Goal: Task Accomplishment & Management: Use online tool/utility

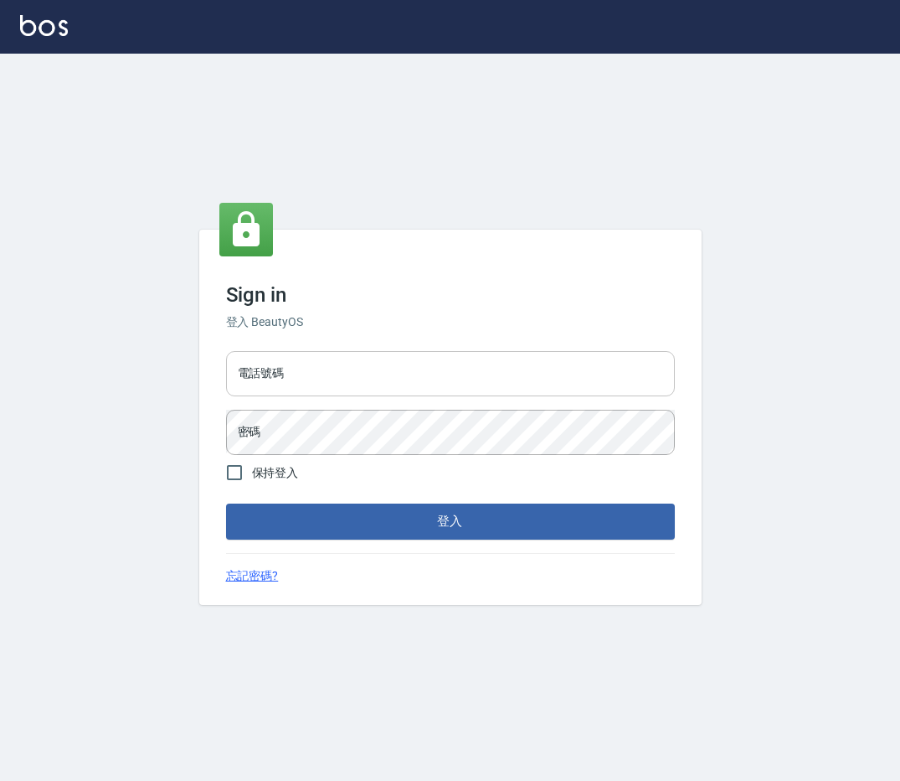
click at [331, 383] on input "電話號碼" at bounding box center [450, 373] width 449 height 45
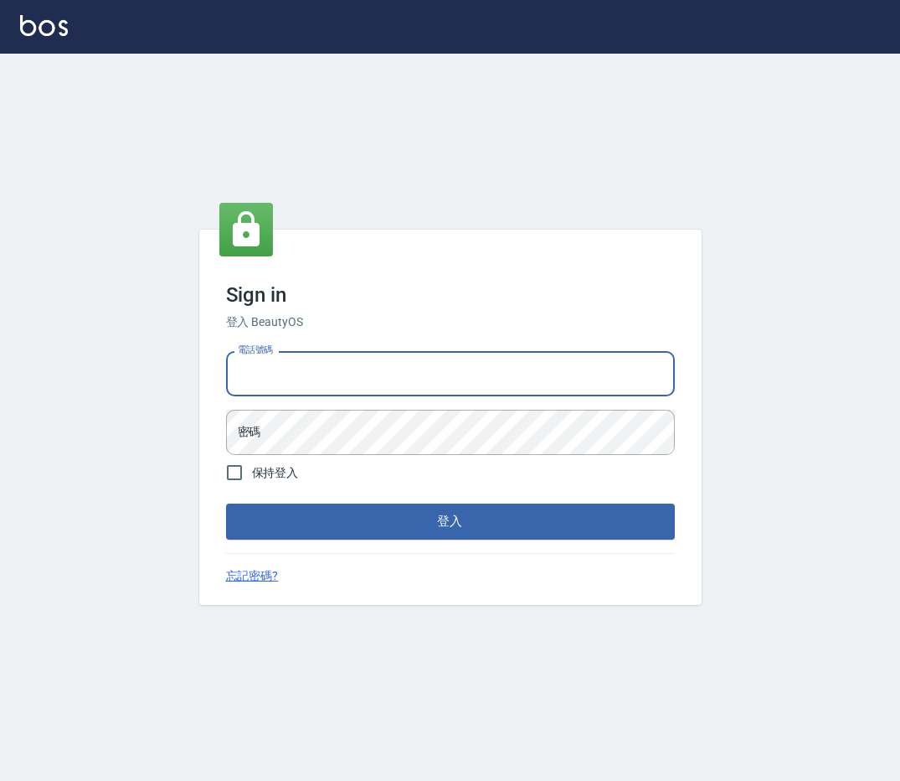
type input "0912345"
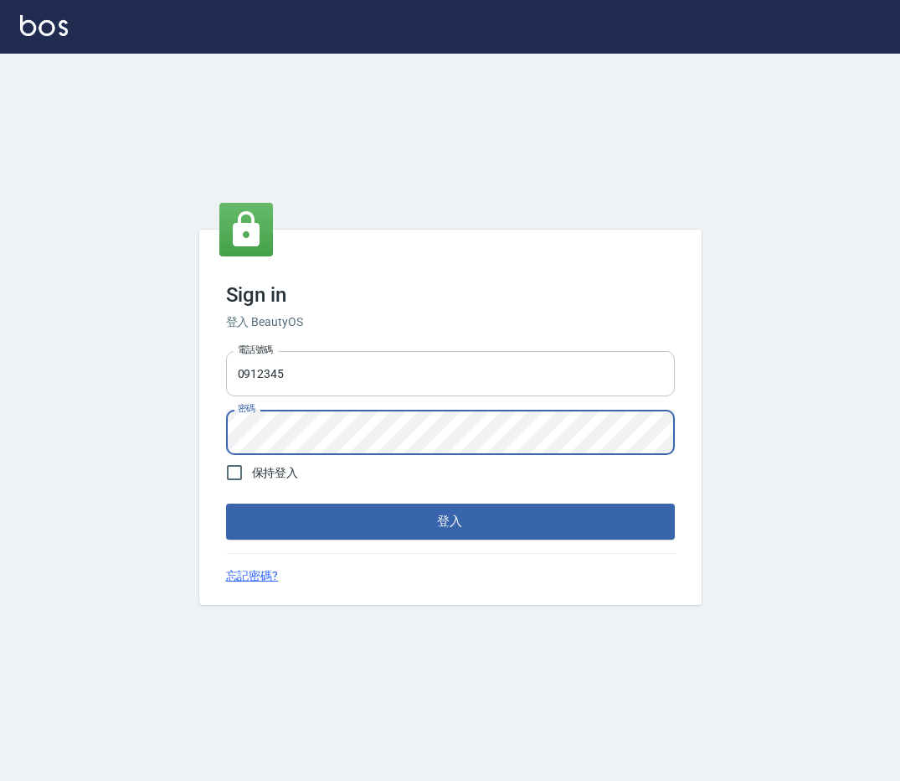
click at [226, 503] on button "登入" at bounding box center [450, 520] width 449 height 35
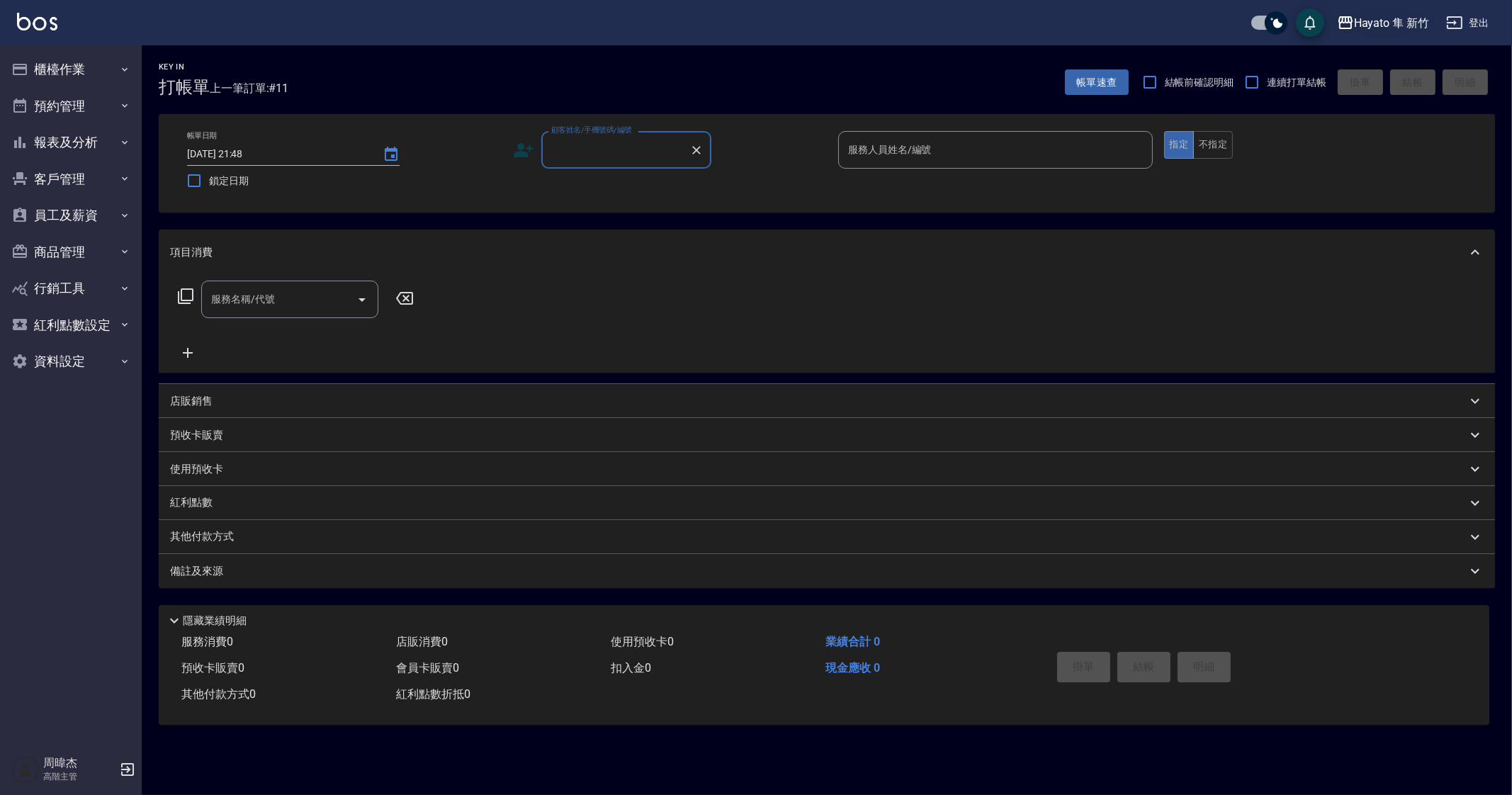
click at [761, 19] on div "Hayato 隼 新竹" at bounding box center [1391, 23] width 75 height 18
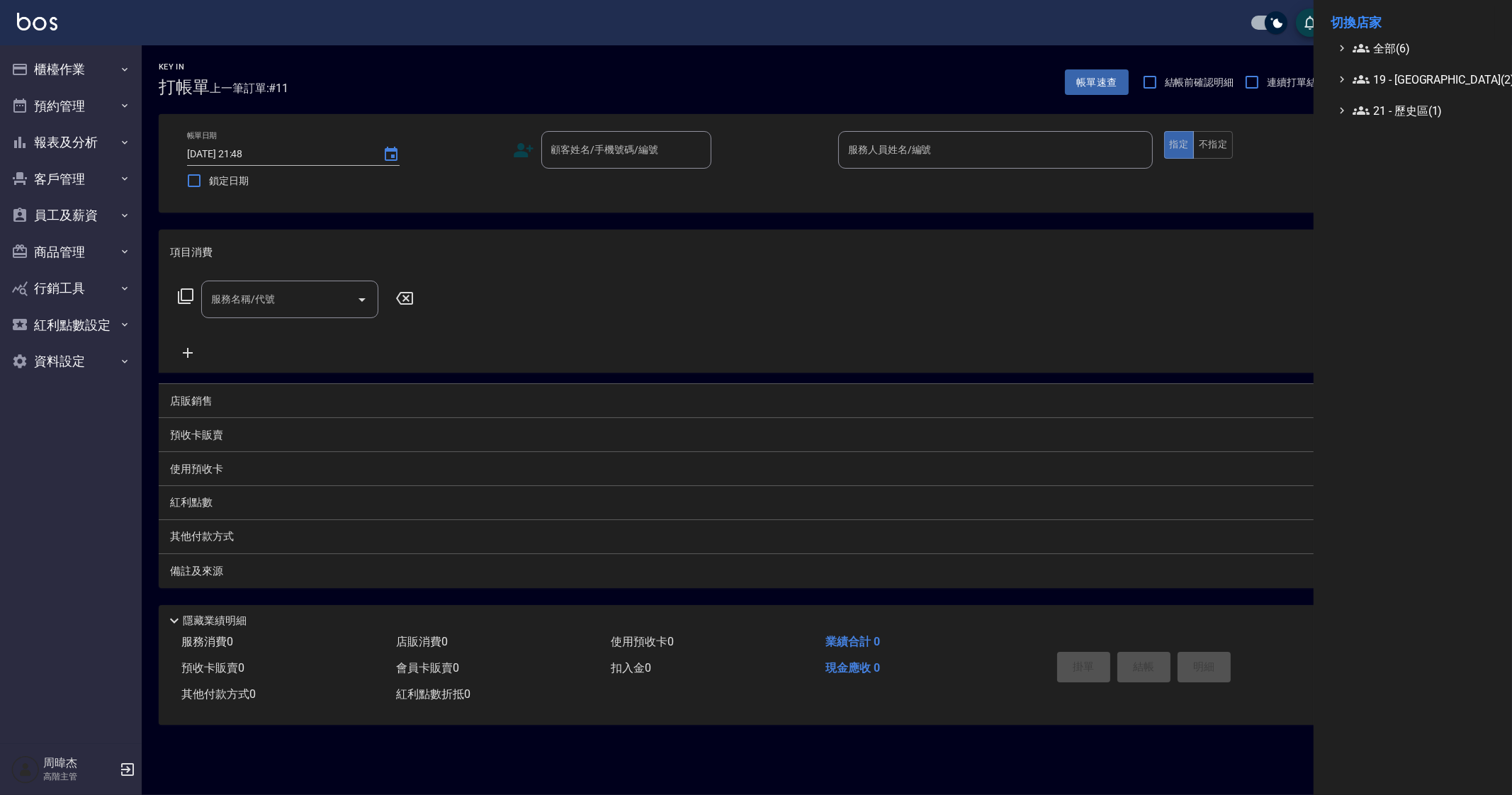
click at [71, 79] on div at bounding box center [756, 398] width 1512 height 795
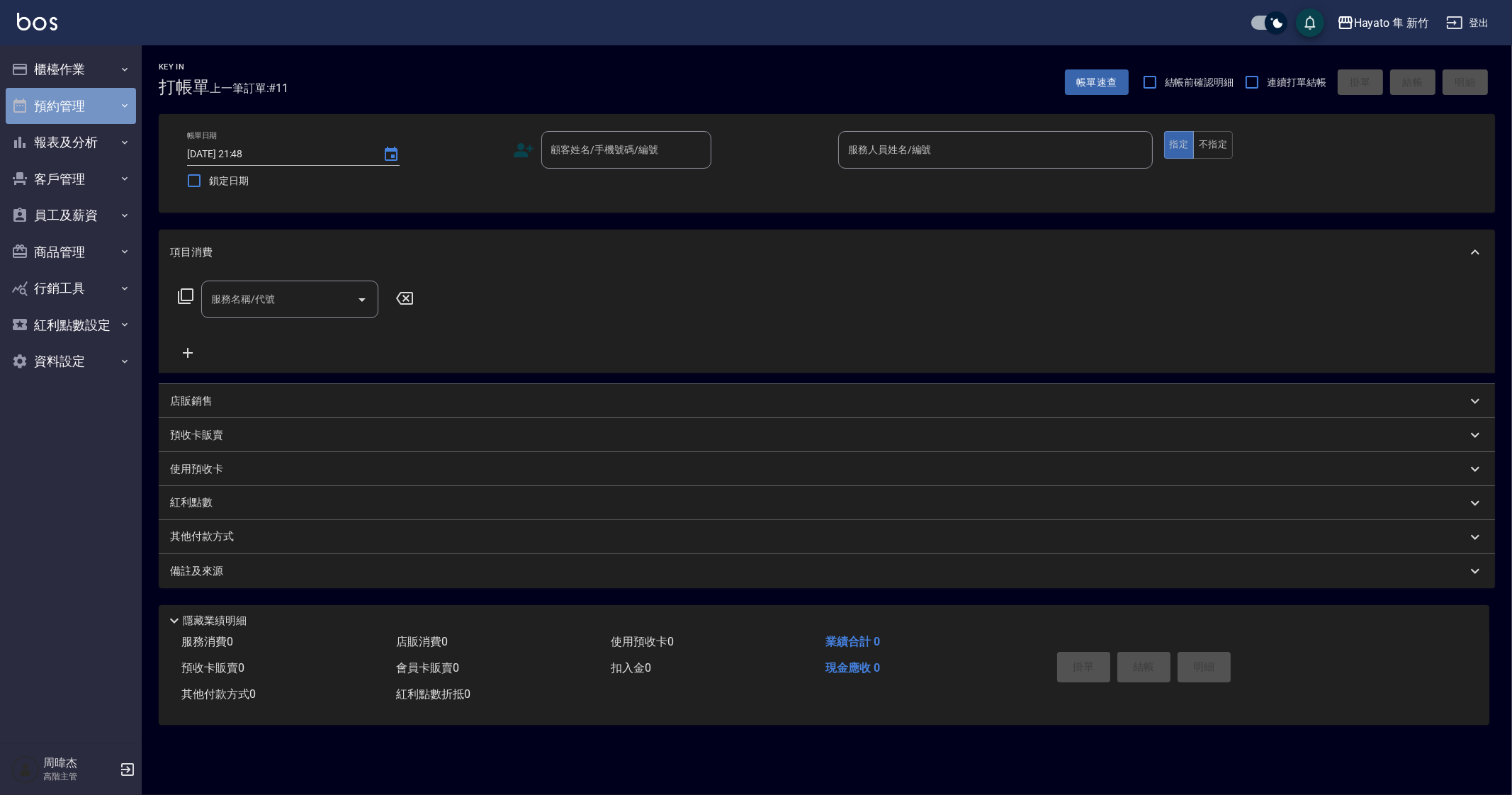
click at [59, 88] on button "預約管理" at bounding box center [71, 107] width 130 height 37
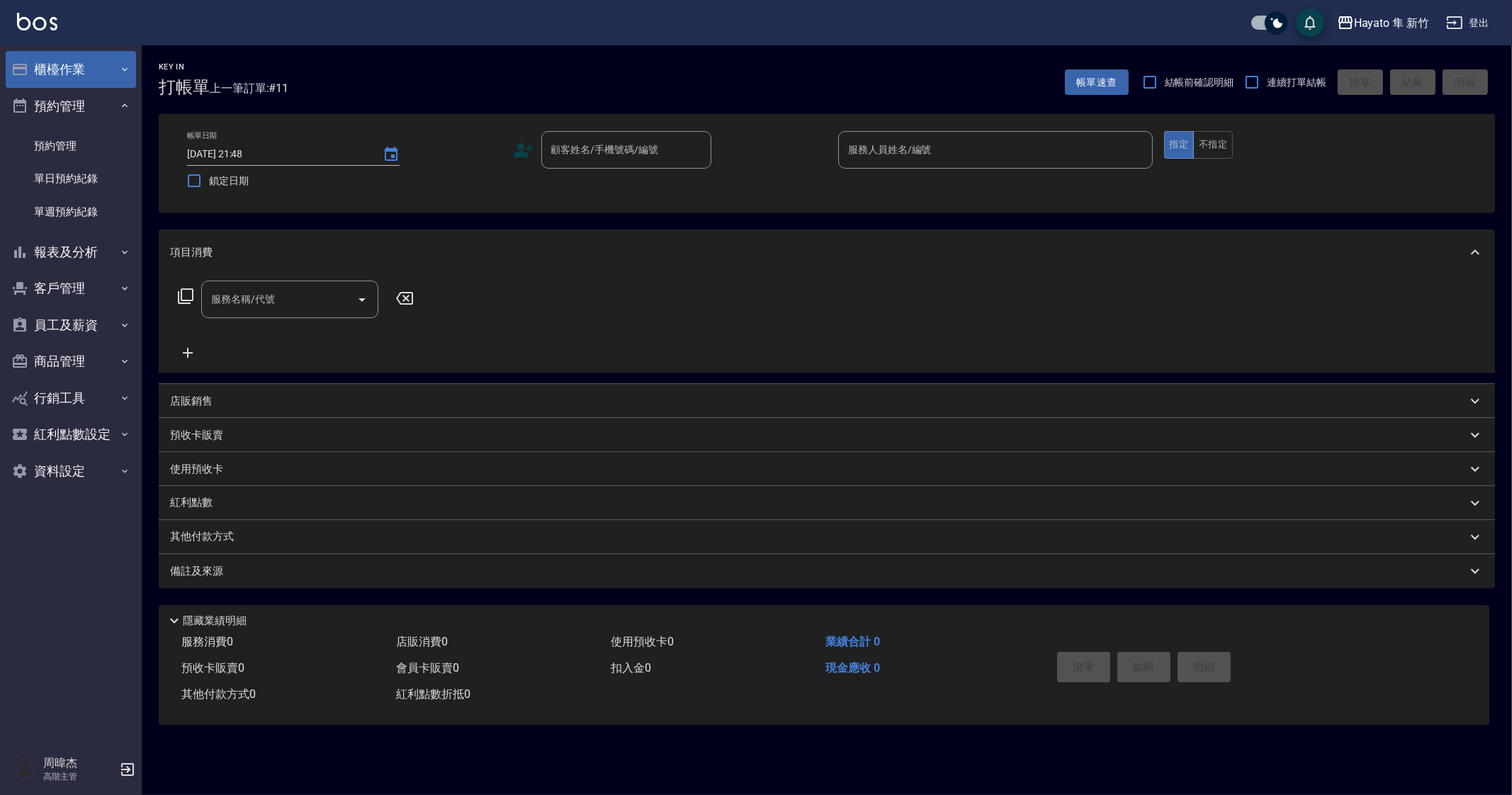
click at [99, 61] on button "櫃檯作業" at bounding box center [71, 69] width 130 height 37
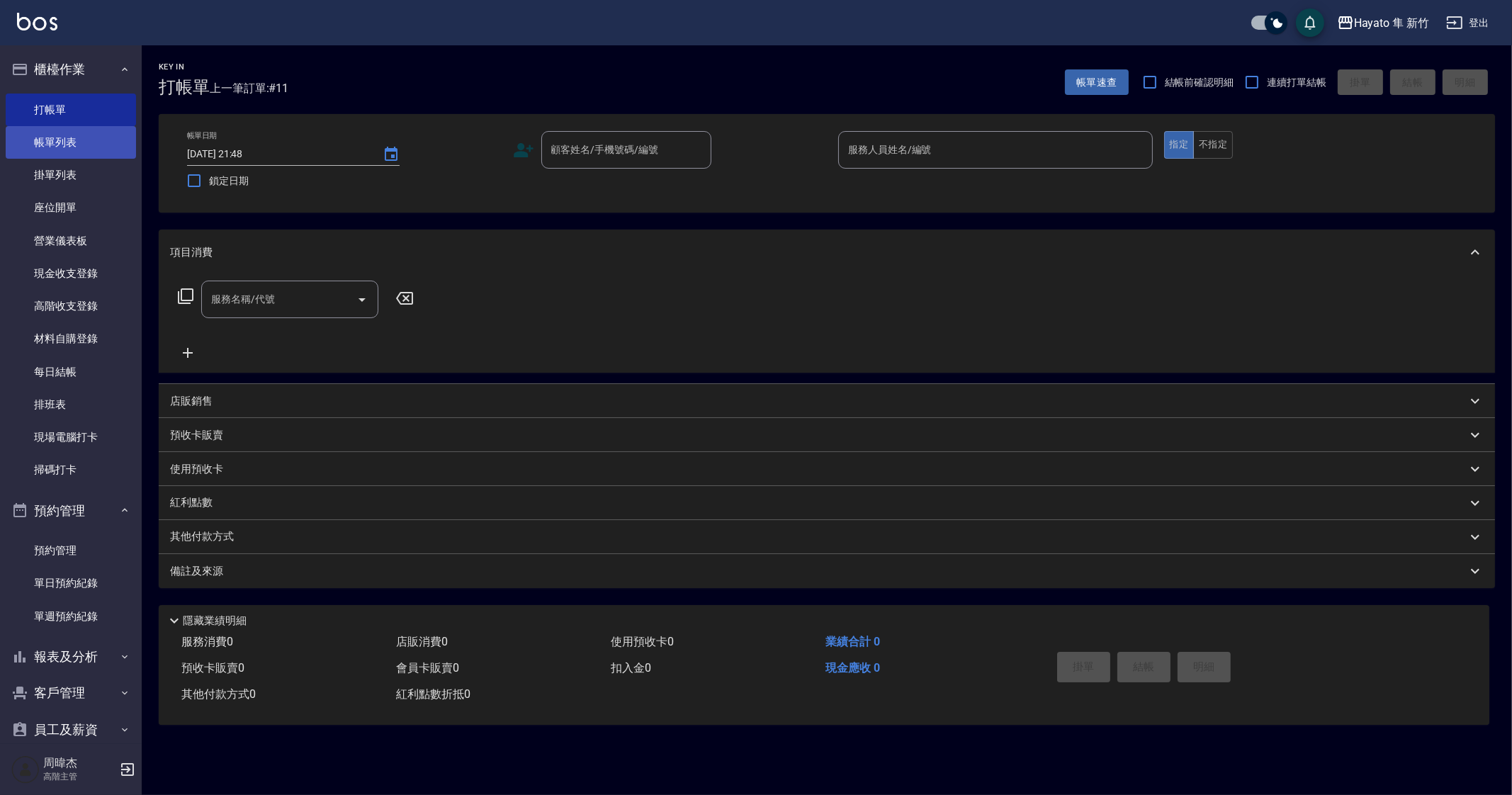
click at [94, 136] on link "帳單列表" at bounding box center [71, 142] width 130 height 33
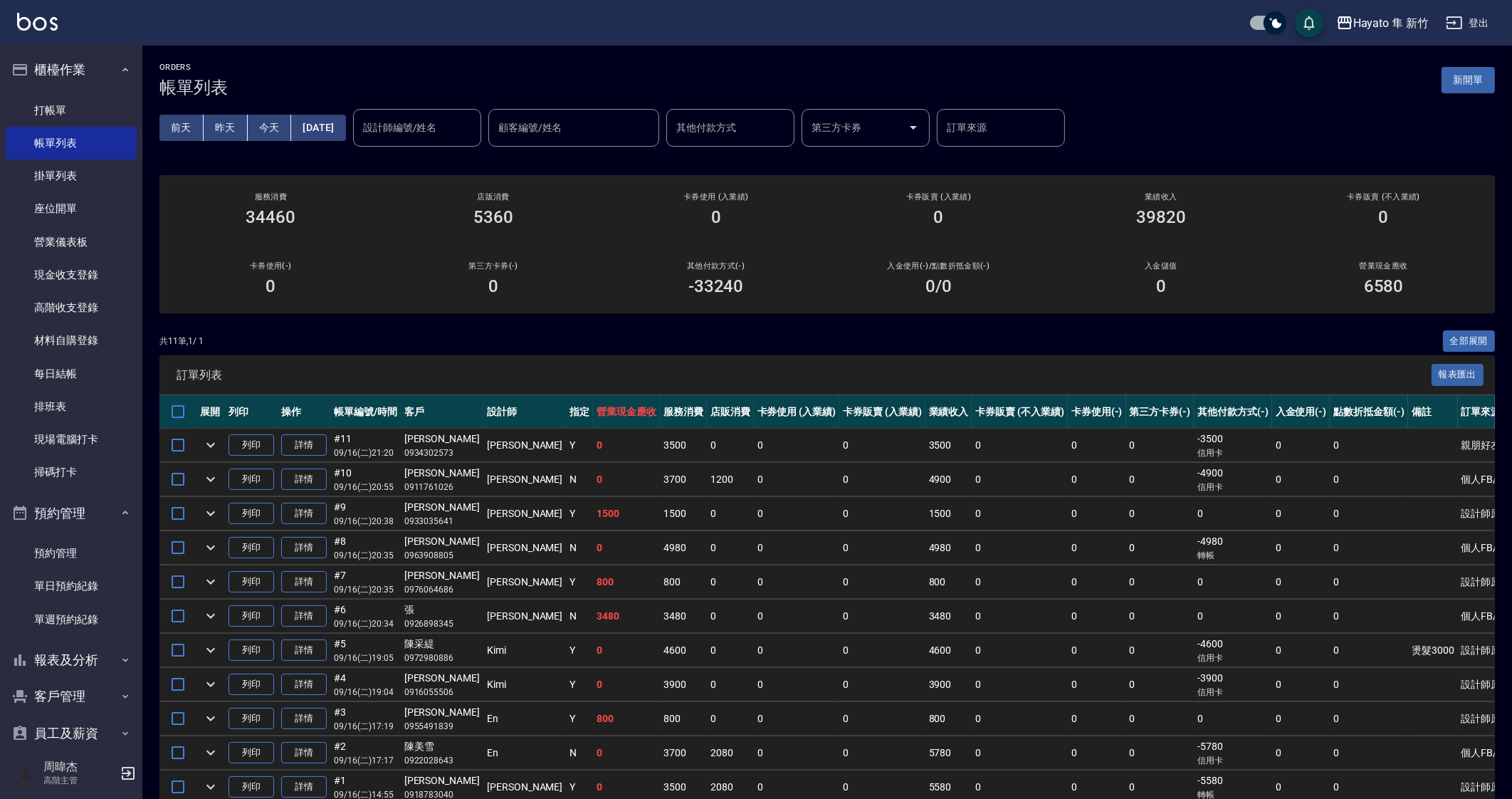
click at [684, 327] on div "ORDERS 帳單列表 新開單 [DATE] [DATE] [DATE] [DATE] 設計師編號/姓名 設計師編號/姓名 顧客編號/姓名 顧客編號/姓名 其…" at bounding box center [827, 453] width 1369 height 814
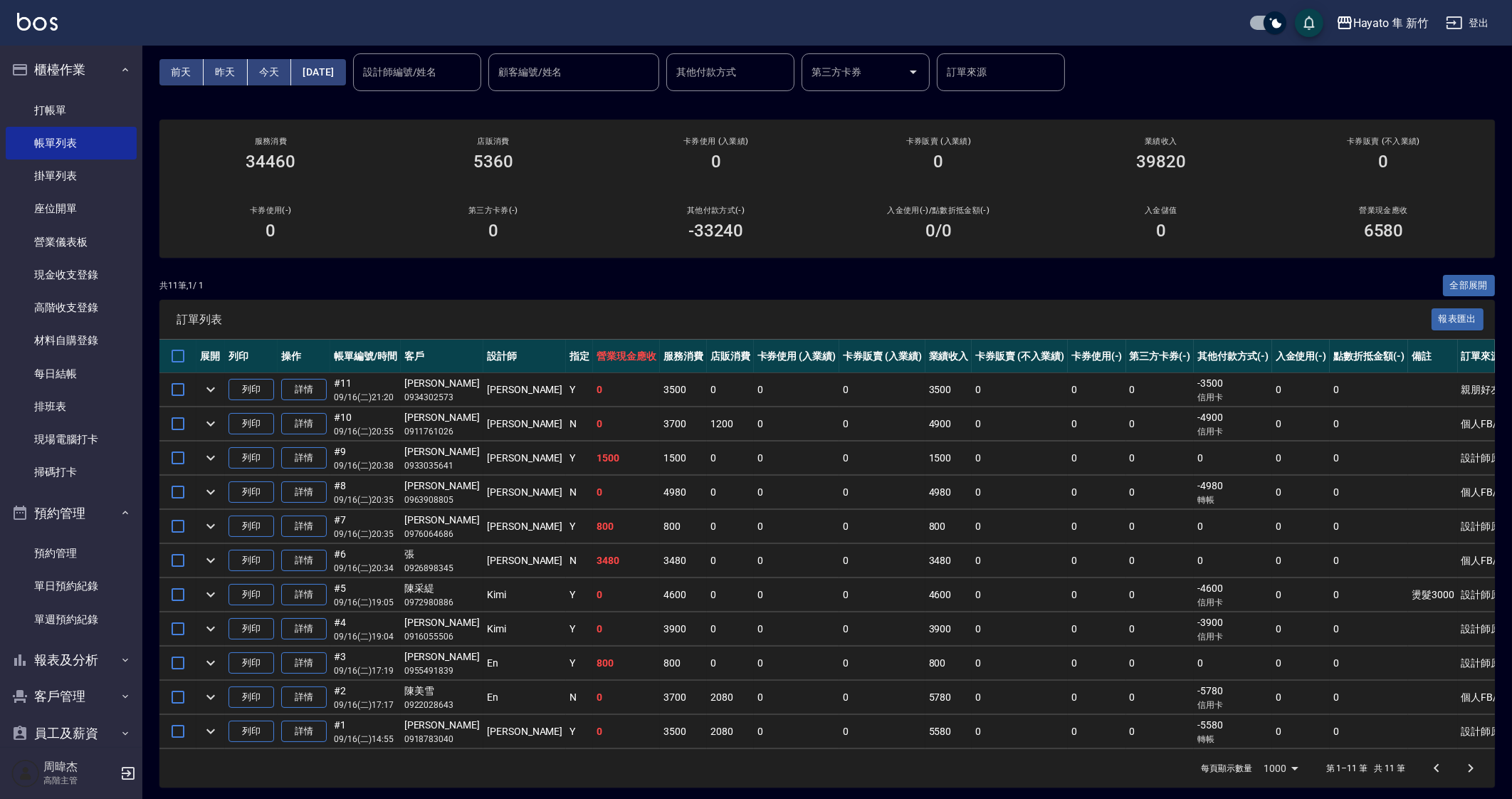
scroll to position [58, 0]
click at [211, 663] on icon "expand row" at bounding box center [211, 695] width 8 height 5
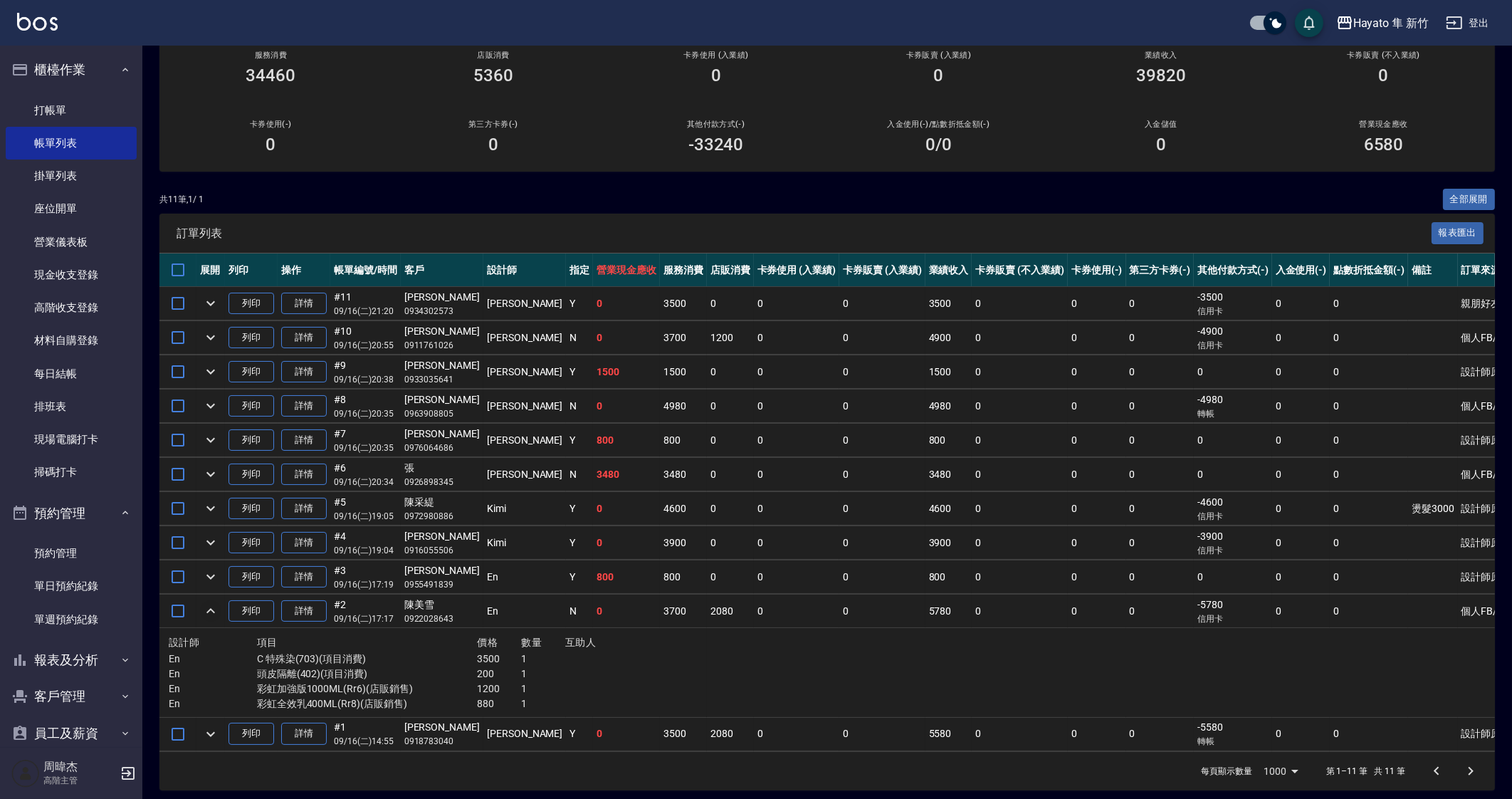
scroll to position [146, 0]
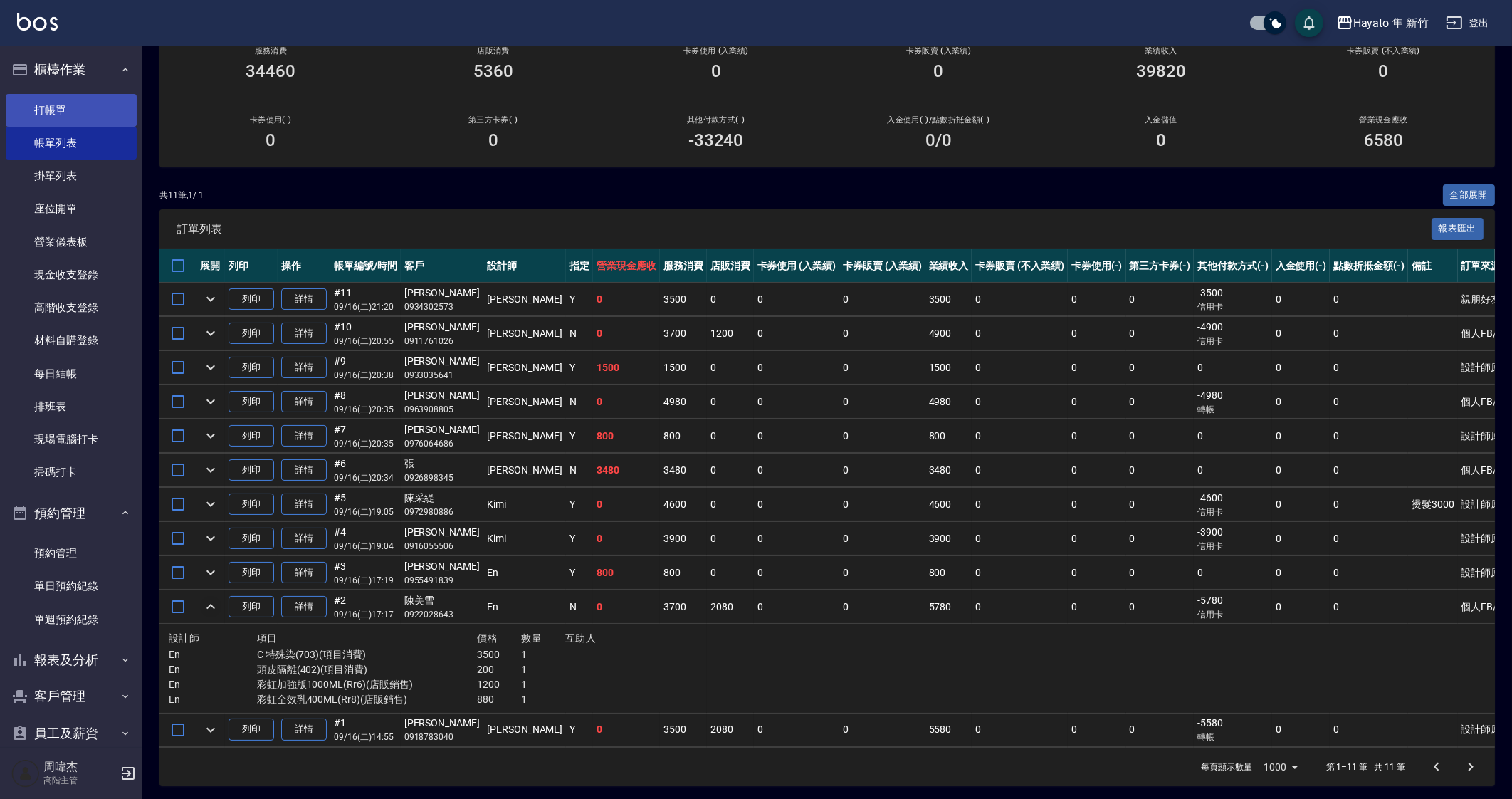
click at [95, 104] on link "打帳單" at bounding box center [71, 110] width 131 height 33
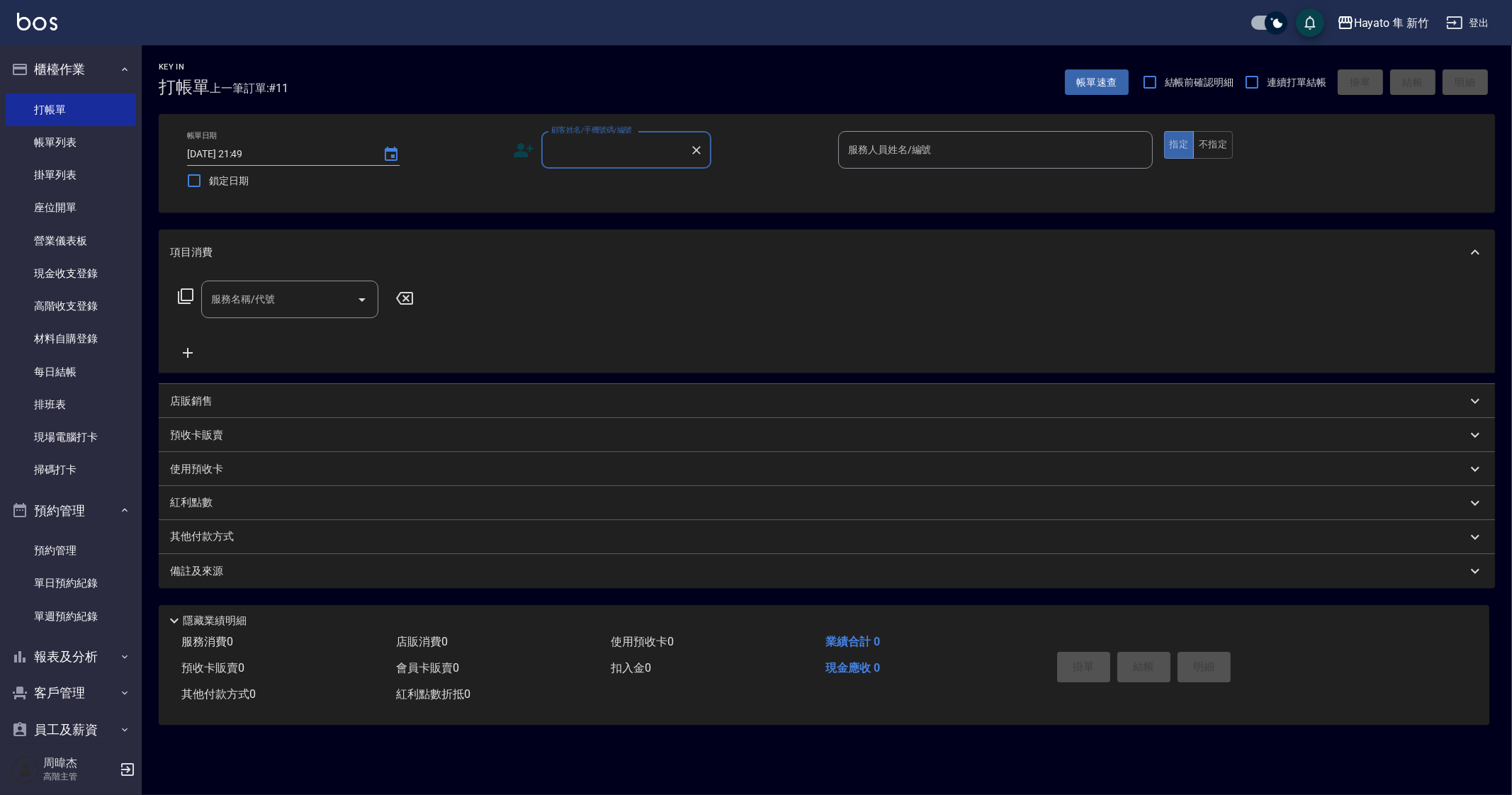
click at [312, 304] on input "服務名稱/代號" at bounding box center [278, 299] width 143 height 25
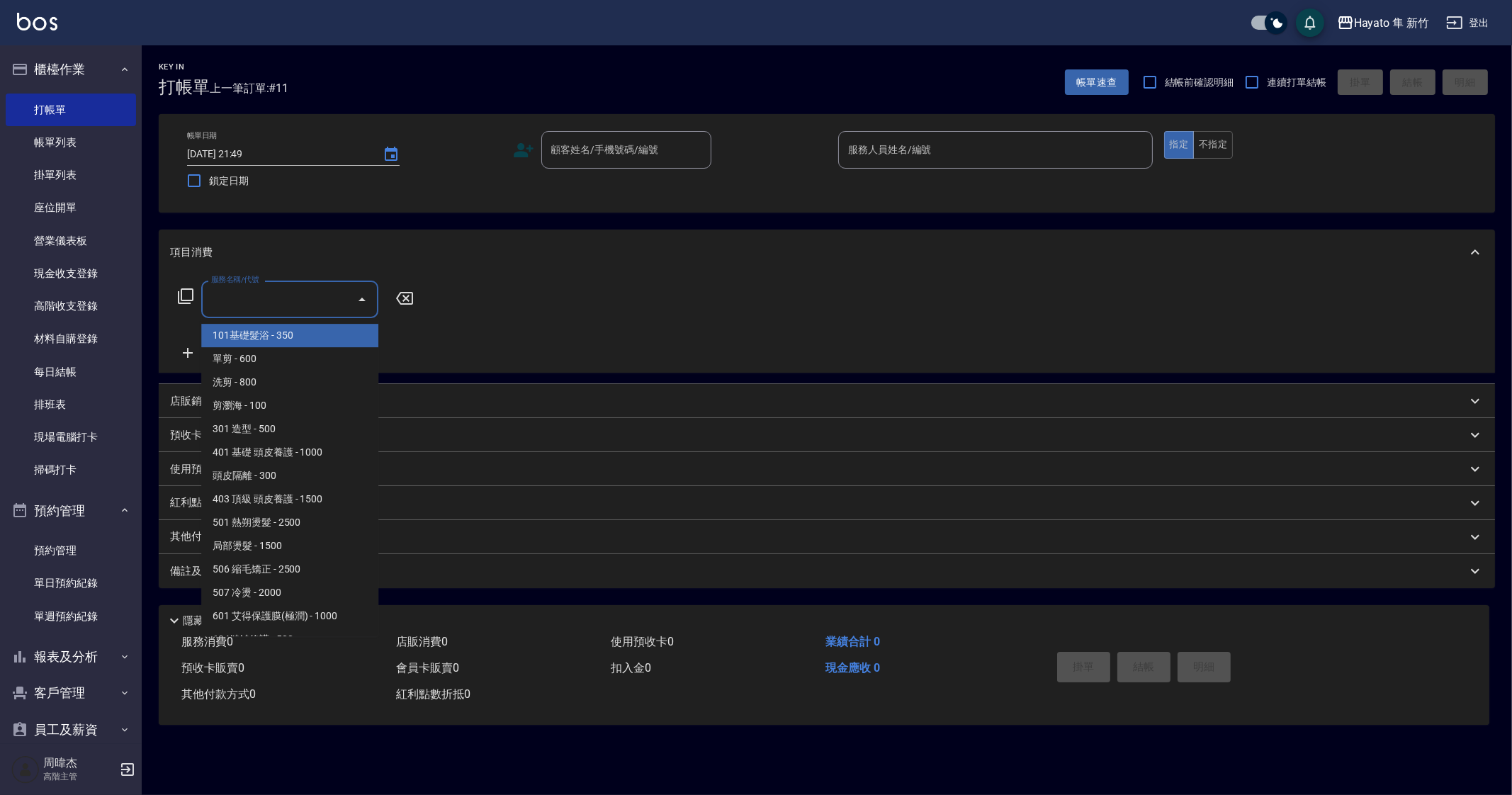
click at [312, 304] on input "服務名稱/代號" at bounding box center [278, 299] width 143 height 25
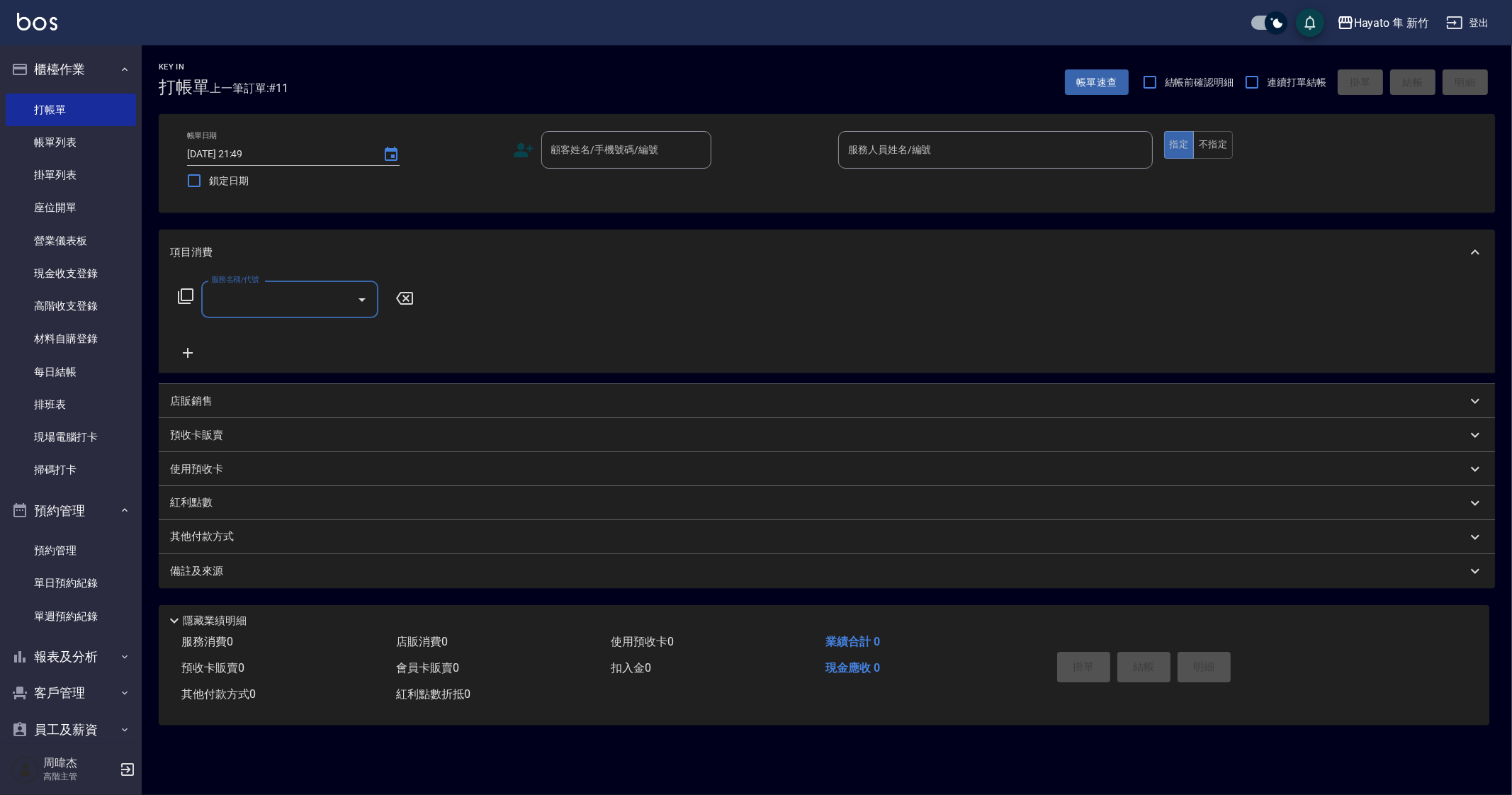
click at [259, 394] on div "店販銷售" at bounding box center [818, 402] width 1297 height 15
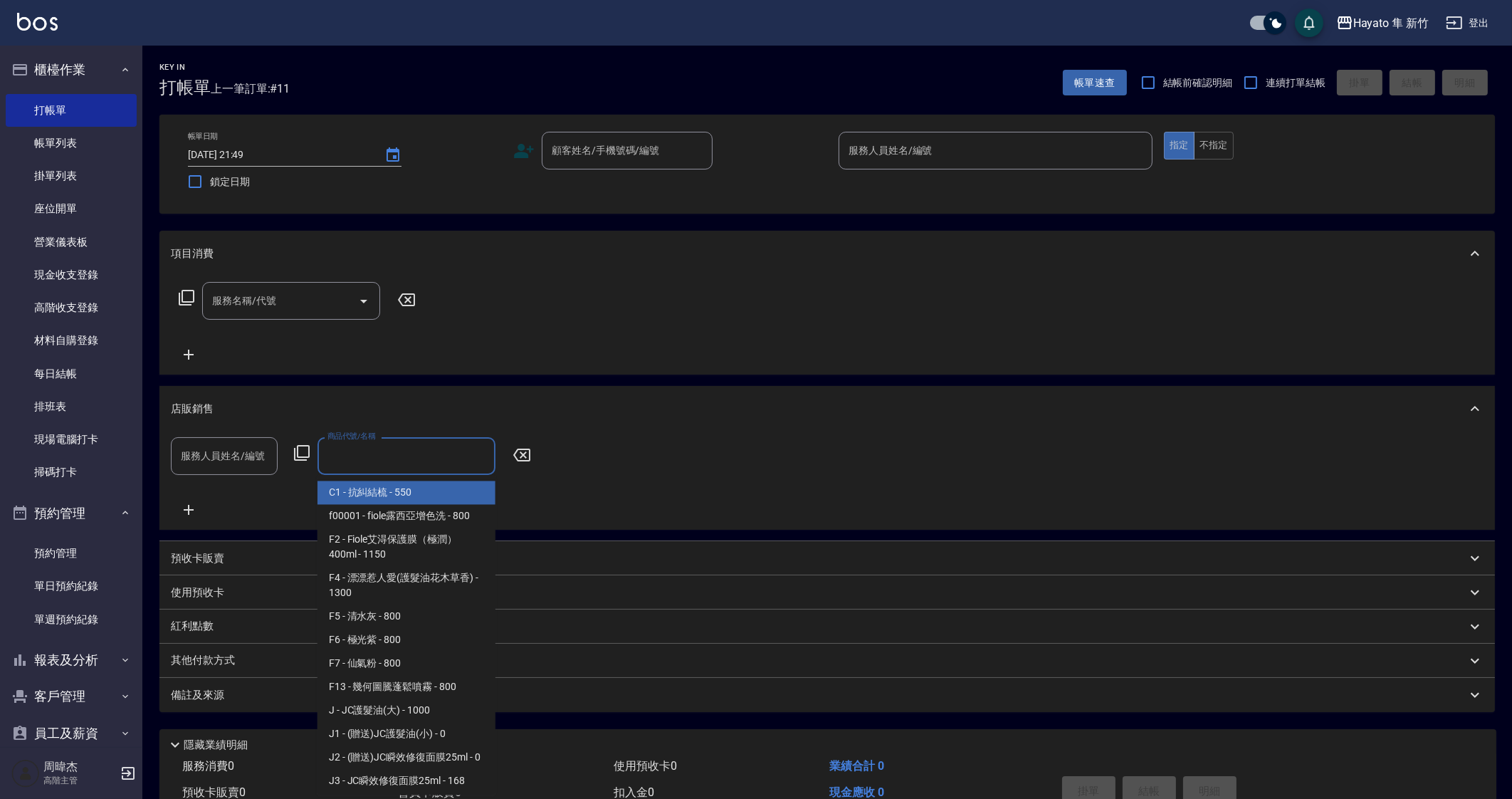
click at [392, 468] on input "商品代號/名稱" at bounding box center [406, 456] width 165 height 25
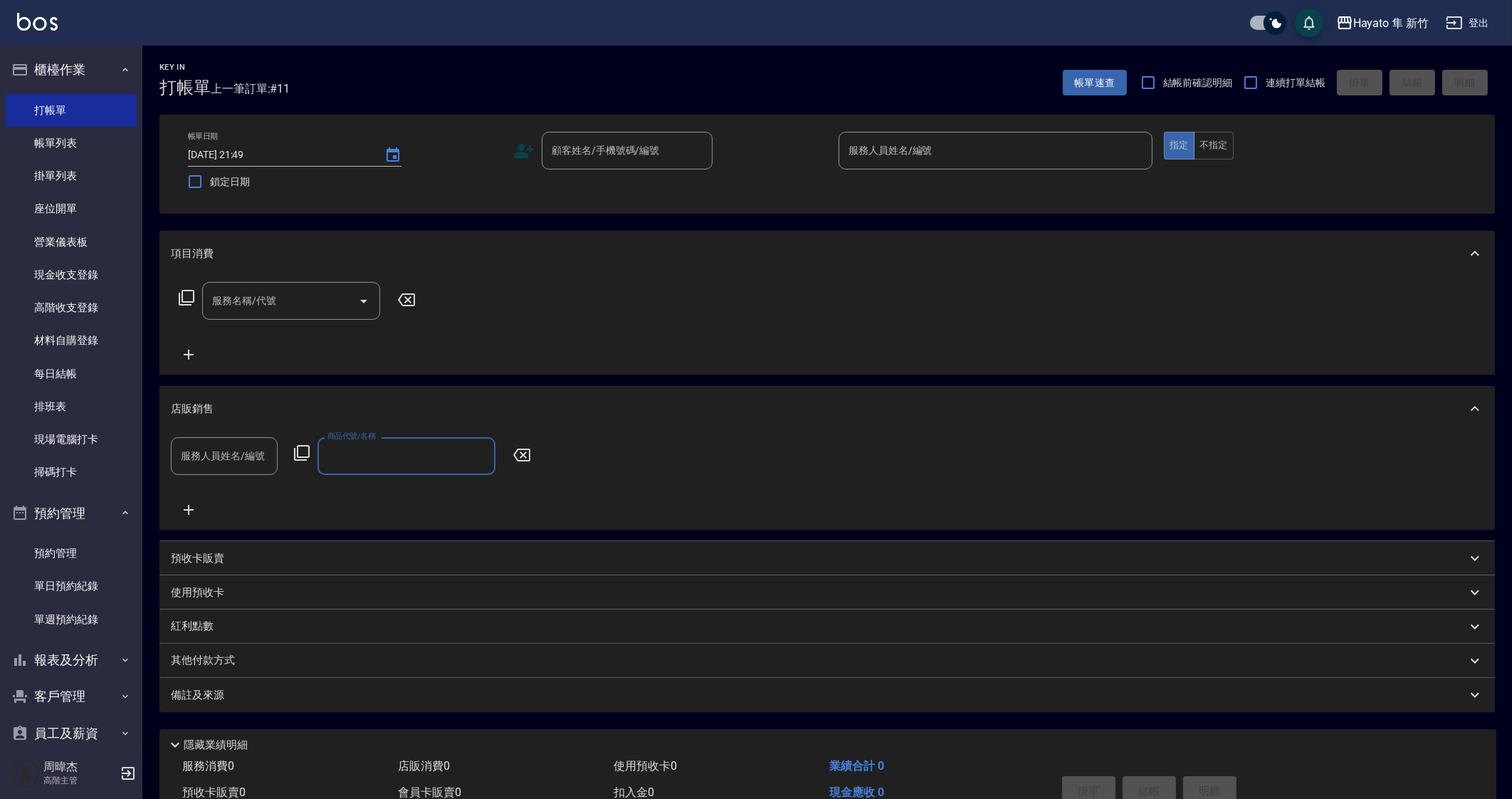
click at [420, 457] on input "商品代號/名稱" at bounding box center [406, 456] width 165 height 25
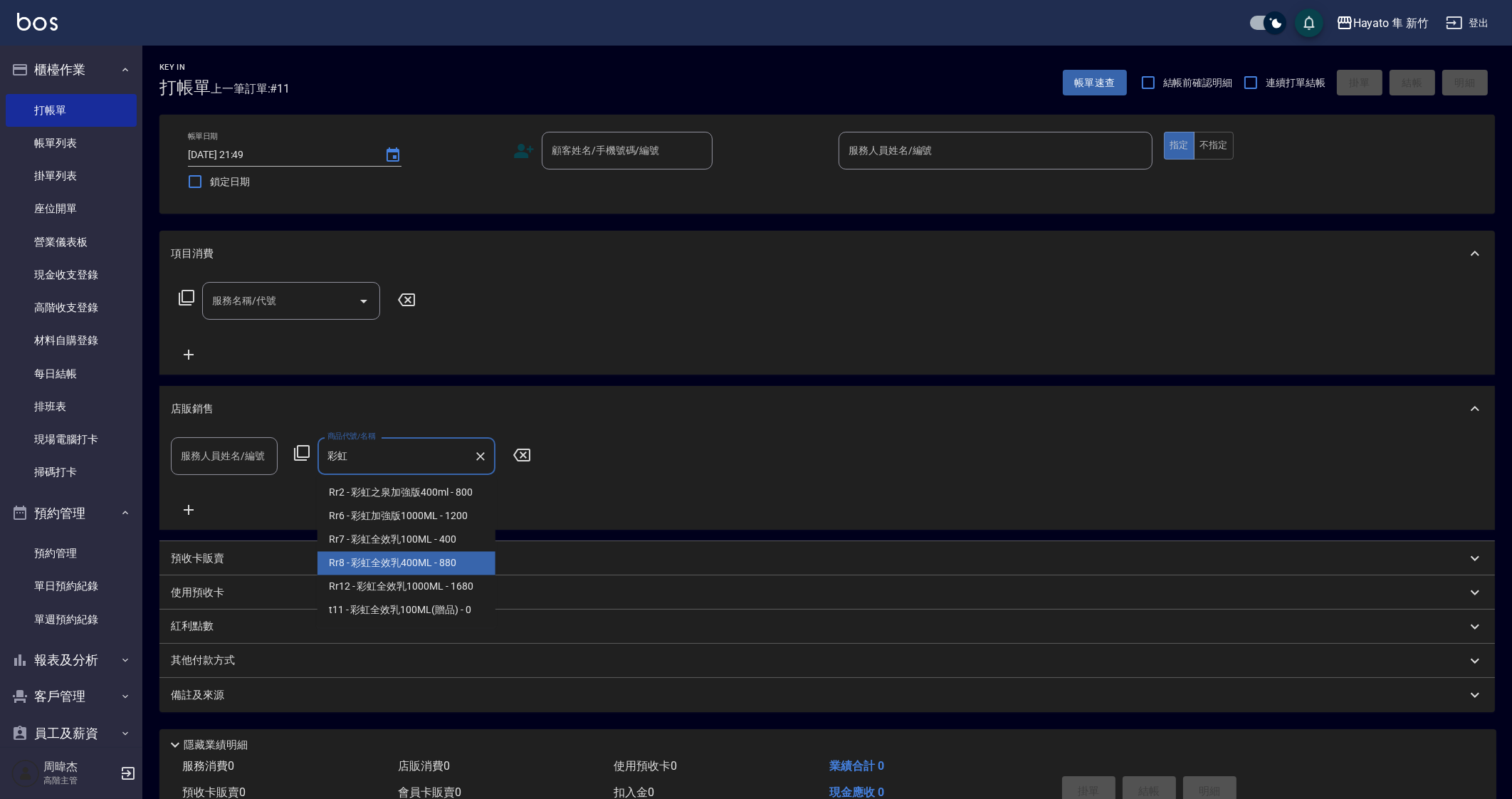
type input "彩虹"
